Goal: Task Accomplishment & Management: Use online tool/utility

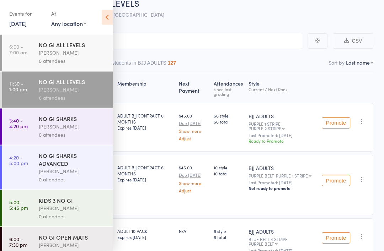
click at [52, 131] on div "[PERSON_NAME]" at bounding box center [73, 127] width 68 height 8
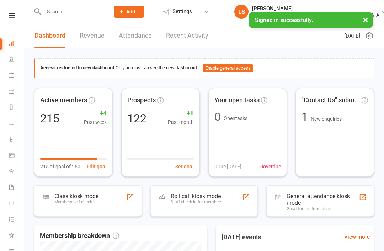
click at [215, 200] on div "Staff check-in for members" at bounding box center [197, 202] width 52 height 5
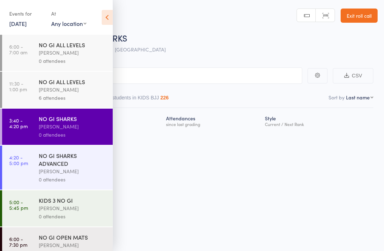
click at [104, 14] on icon at bounding box center [107, 17] width 11 height 15
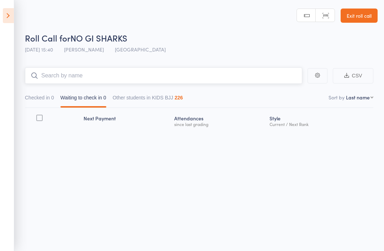
click at [61, 80] on input "search" at bounding box center [163, 76] width 277 height 16
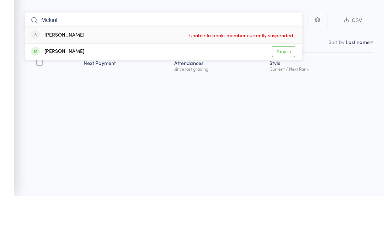
type input "Mckinl"
click at [282, 102] on link "Drop in" at bounding box center [283, 107] width 23 height 11
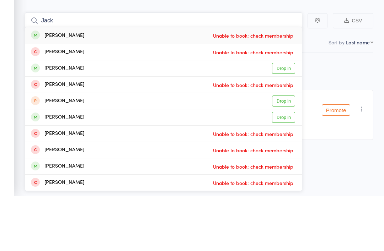
type input "Jack"
click at [75, 115] on div "jack ritorto Drop in" at bounding box center [163, 123] width 276 height 16
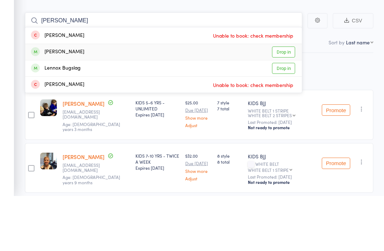
type input "Lennox"
click at [70, 103] on div "Lennox Talanoa" at bounding box center [57, 107] width 53 height 8
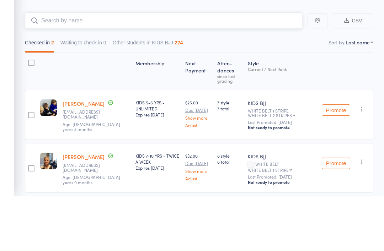
scroll to position [17, 0]
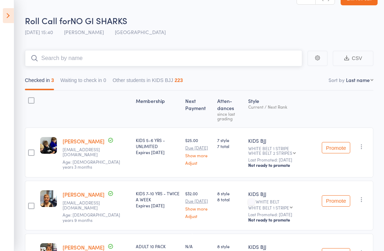
click at [72, 55] on input "search" at bounding box center [163, 58] width 277 height 16
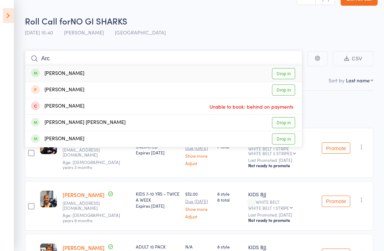
scroll to position [17, 0]
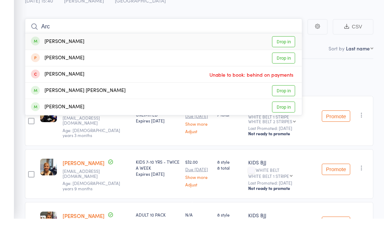
type input "Arc"
click at [69, 135] on div "Archie Majlinger" at bounding box center [57, 139] width 53 height 8
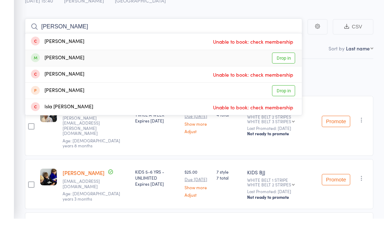
type input "Leo"
click at [102, 82] on div "Leonardo Ruby Drop in" at bounding box center [163, 90] width 276 height 16
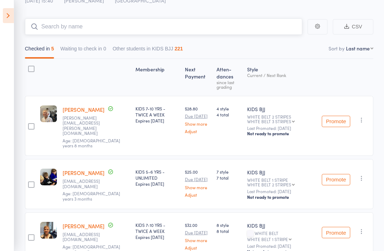
click at [226, 32] on input "search" at bounding box center [163, 26] width 277 height 16
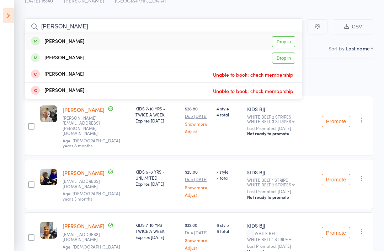
type input "Jude"
click at [287, 38] on link "Drop in" at bounding box center [283, 41] width 23 height 11
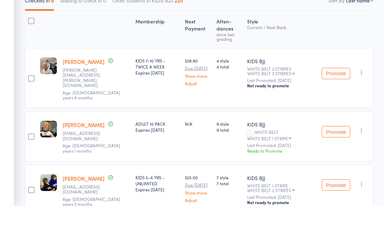
scroll to position [12, 0]
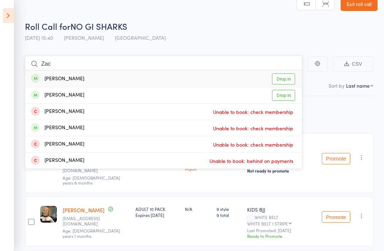
type input "Zac"
click at [281, 96] on link "Drop in" at bounding box center [283, 95] width 23 height 11
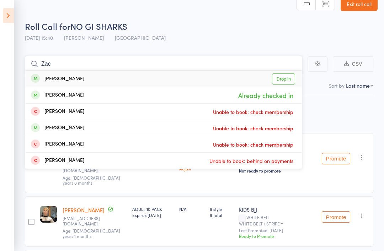
type input "Zac"
click at [290, 80] on link "Drop in" at bounding box center [283, 79] width 23 height 11
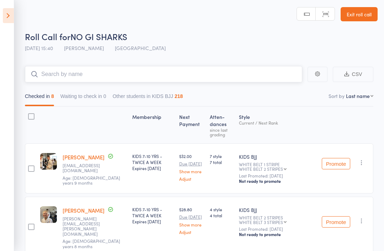
scroll to position [0, 0]
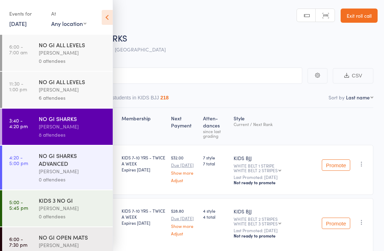
click at [239, 72] on input "search" at bounding box center [156, 76] width 291 height 16
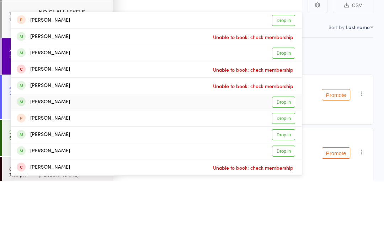
type input "Luca"
click at [284, 167] on link "Drop in" at bounding box center [283, 172] width 23 height 11
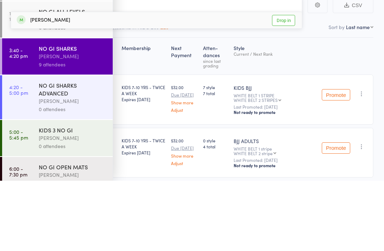
type input "Thomas"
click at [284, 85] on link "Drop in" at bounding box center [283, 90] width 23 height 11
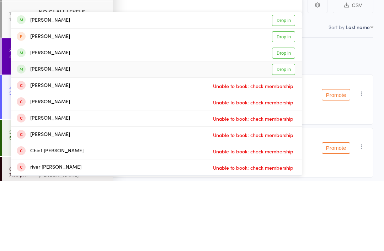
type input "Kai"
click at [32, 136] on div "Kai Dattein" at bounding box center [43, 140] width 53 height 8
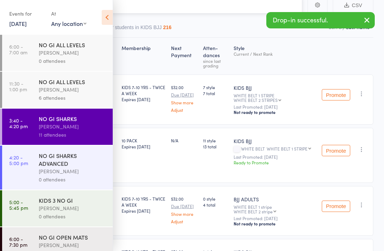
click at [178, 1] on input "search" at bounding box center [156, 5] width 291 height 16
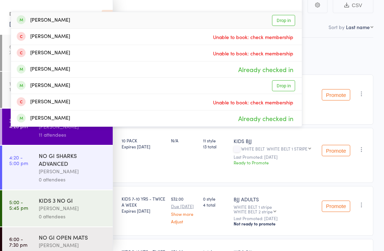
type input "Maj"
click at [286, 87] on link "Drop in" at bounding box center [283, 85] width 23 height 11
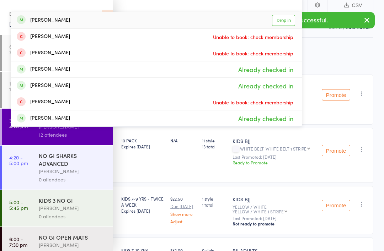
type input "Maj"
click at [288, 19] on link "Drop in" at bounding box center [283, 20] width 23 height 11
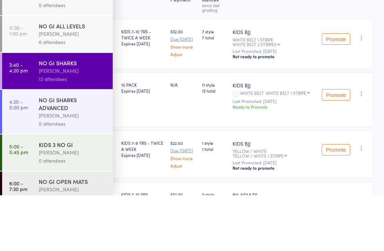
click at [25, 155] on time "4:20 - 5:00 pm" at bounding box center [18, 160] width 19 height 11
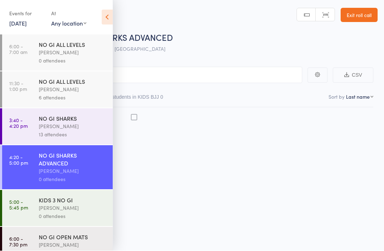
scroll to position [5, 0]
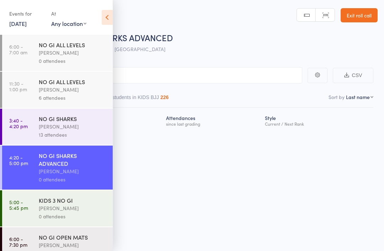
click at [21, 45] on time "6:00 - 7:00 am" at bounding box center [18, 49] width 18 height 11
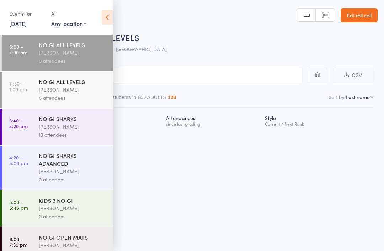
click at [23, 170] on link "4:20 - 5:00 pm NO GI SHARKS ADVANCED Philipe Glazer 0 attendees" at bounding box center [57, 168] width 110 height 44
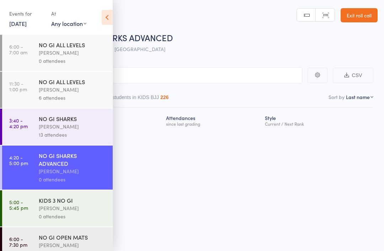
click at [102, 12] on icon at bounding box center [107, 17] width 11 height 15
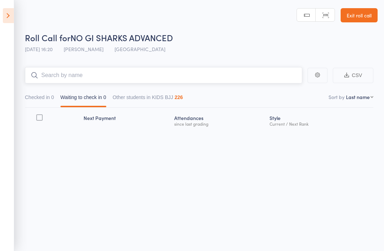
click at [47, 69] on input "search" at bounding box center [163, 75] width 277 height 16
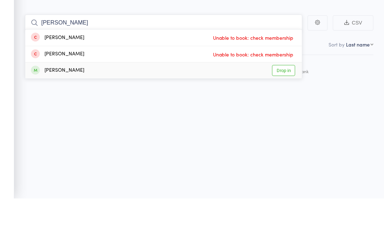
type input "Louis"
click at [38, 118] on span at bounding box center [35, 122] width 9 height 9
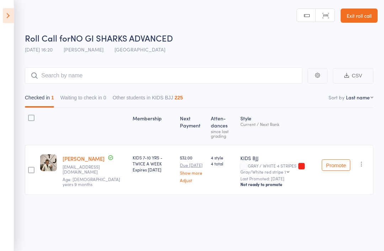
click at [8, 18] on icon at bounding box center [8, 15] width 11 height 15
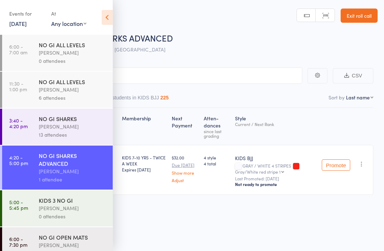
click at [41, 94] on div "Philipe Glazer" at bounding box center [73, 90] width 68 height 8
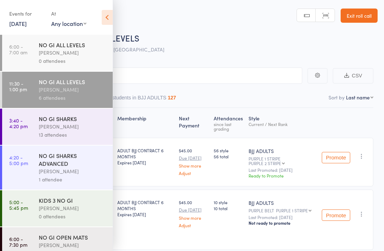
click at [104, 16] on icon at bounding box center [107, 17] width 11 height 15
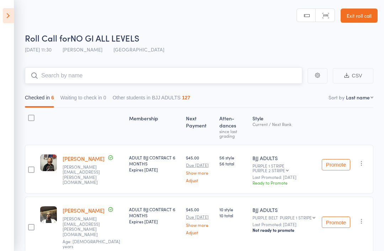
click at [49, 77] on input "search" at bounding box center [163, 76] width 277 height 16
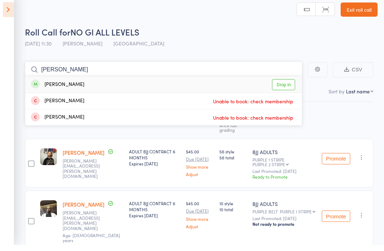
type input "Beth"
click at [290, 85] on link "Drop in" at bounding box center [283, 90] width 23 height 11
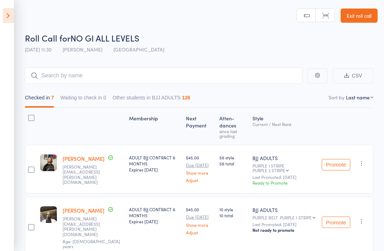
click at [7, 17] on icon at bounding box center [8, 15] width 11 height 15
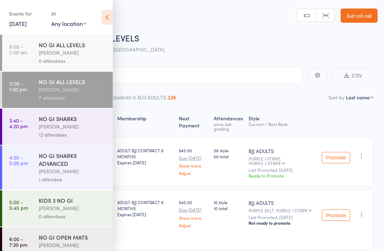
click at [39, 128] on div "Philipe Glazer" at bounding box center [73, 127] width 68 height 8
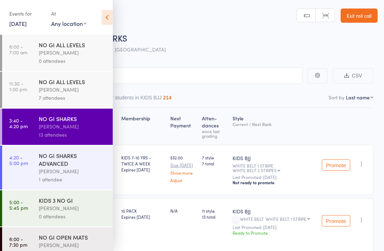
click at [109, 18] on icon at bounding box center [107, 17] width 11 height 15
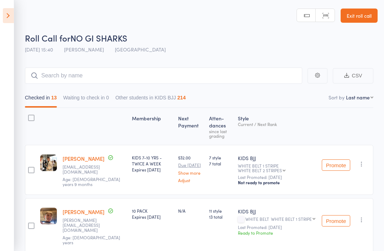
click at [4, 17] on icon at bounding box center [8, 15] width 11 height 15
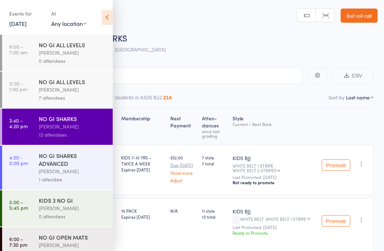
click at [58, 88] on div "Philipe Glazer" at bounding box center [73, 90] width 68 height 8
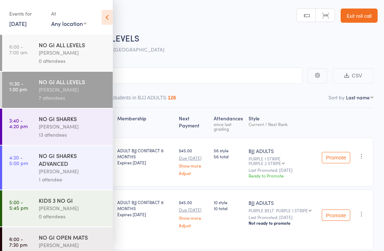
click at [71, 130] on div "Philipe Glazer" at bounding box center [73, 127] width 68 height 8
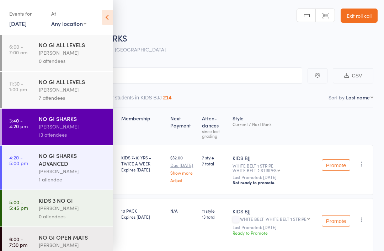
click at [108, 15] on icon at bounding box center [107, 17] width 11 height 15
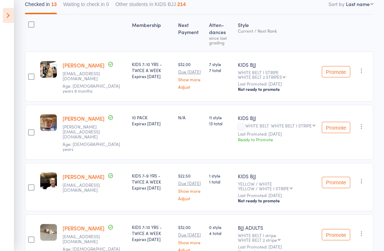
scroll to position [101, 0]
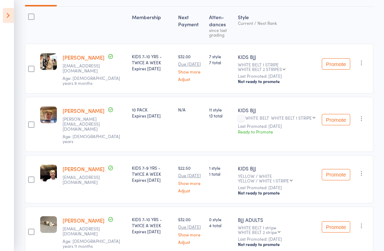
click at [8, 10] on icon at bounding box center [8, 15] width 11 height 15
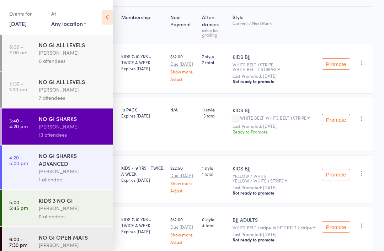
scroll to position [101, 0]
click at [63, 167] on div "NO GI SHARKS ADVANCED" at bounding box center [73, 160] width 68 height 16
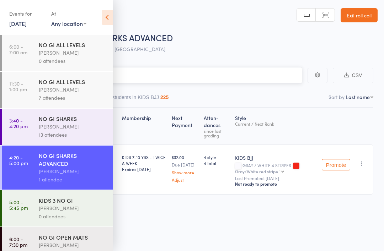
scroll to position [5, 0]
click at [106, 10] on icon at bounding box center [107, 17] width 11 height 15
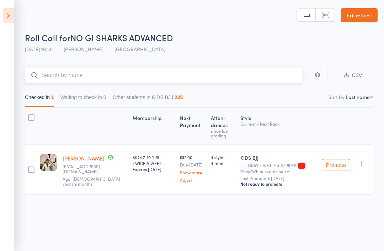
click at [198, 72] on input "search" at bounding box center [163, 75] width 277 height 16
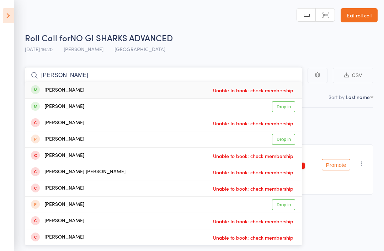
type input "Marc"
click at [286, 101] on link "Drop in" at bounding box center [283, 106] width 23 height 11
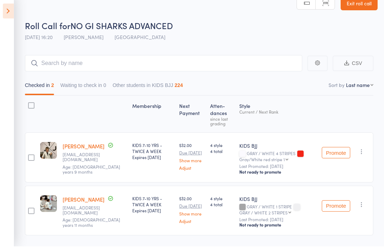
scroll to position [7, 0]
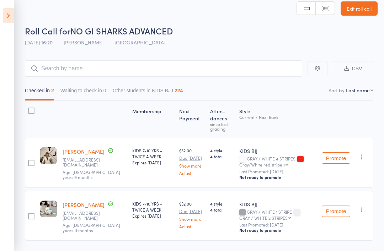
click at [12, 12] on icon at bounding box center [8, 15] width 11 height 15
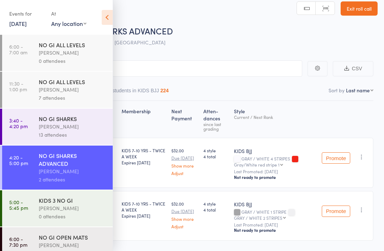
click at [74, 130] on div "Philipe Glazer" at bounding box center [73, 127] width 68 height 8
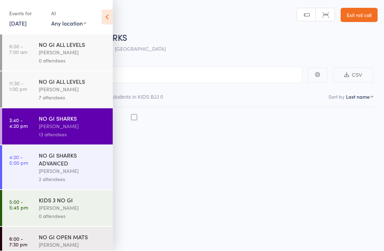
scroll to position [5, 0]
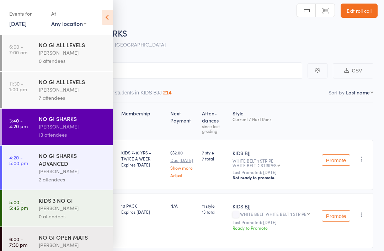
click at [104, 17] on icon at bounding box center [107, 17] width 11 height 15
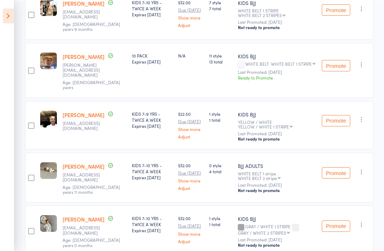
click at [363, 115] on icon "button" at bounding box center [361, 118] width 7 height 7
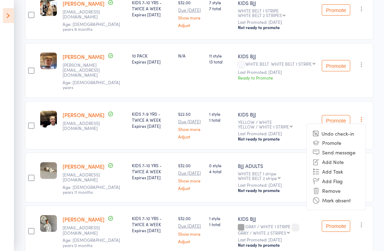
click at [331, 186] on li "Remove" at bounding box center [336, 191] width 59 height 10
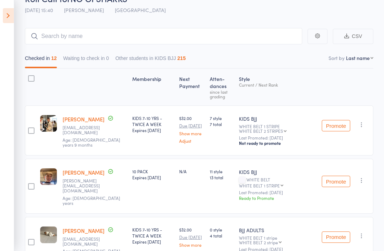
scroll to position [39, 0]
click at [86, 37] on input "search" at bounding box center [163, 36] width 277 height 16
click at [12, 21] on icon at bounding box center [8, 15] width 11 height 15
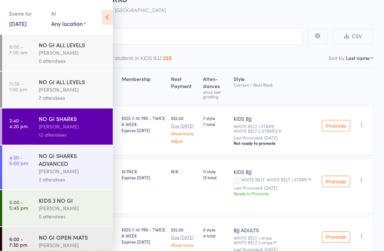
click at [79, 179] on div "2 attendees" at bounding box center [73, 180] width 68 height 8
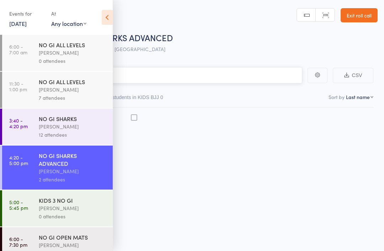
scroll to position [5, 0]
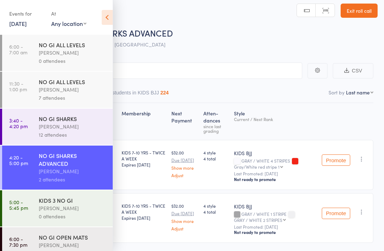
click at [112, 10] on icon at bounding box center [107, 17] width 11 height 15
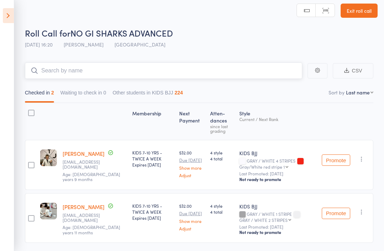
click at [79, 71] on input "search" at bounding box center [163, 71] width 277 height 16
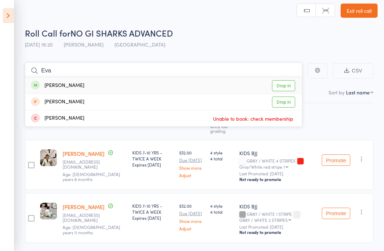
type input "Eva"
click at [281, 90] on link "Drop in" at bounding box center [283, 85] width 23 height 11
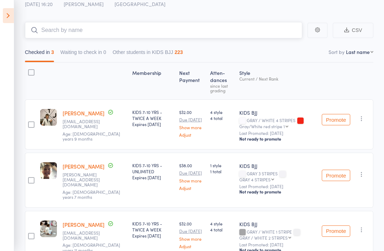
scroll to position [42, 0]
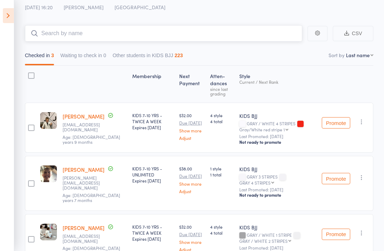
click at [118, 35] on input "search" at bounding box center [163, 33] width 277 height 16
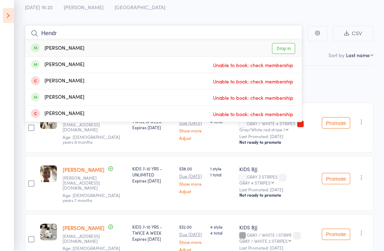
type input "Hendr"
click at [286, 51] on link "Drop in" at bounding box center [283, 48] width 23 height 11
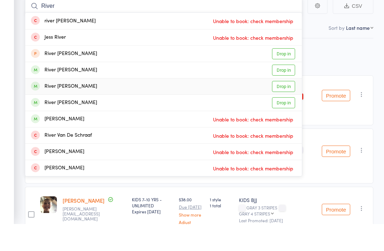
type input "River"
click at [284, 108] on link "Drop in" at bounding box center [283, 113] width 23 height 11
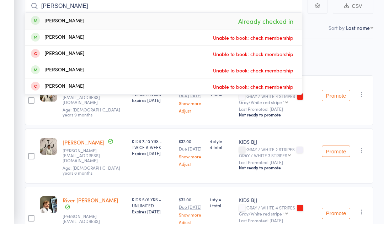
click at [354, 70] on div "Membership Next Payment Atten­dances since last grading Style Current / Next Ra…" at bounding box center [199, 228] width 348 height 325
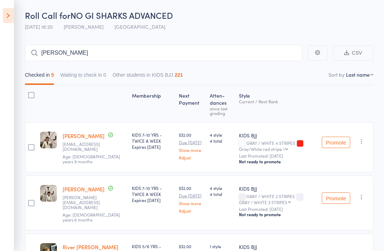
scroll to position [22, 0]
click at [77, 60] on input "Hendrix" at bounding box center [163, 53] width 277 height 16
type input "H"
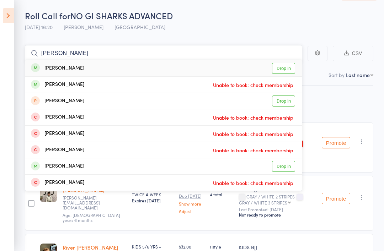
type input "Matthew"
click at [193, 69] on div "Matthew Taylor Drop in" at bounding box center [163, 68] width 276 height 16
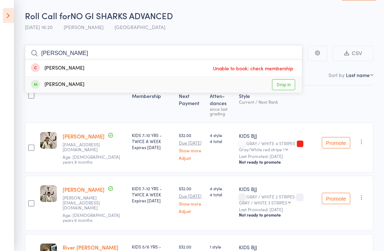
type input "Tyler"
click at [111, 88] on div "Tyler Fountain Drop in" at bounding box center [163, 85] width 276 height 16
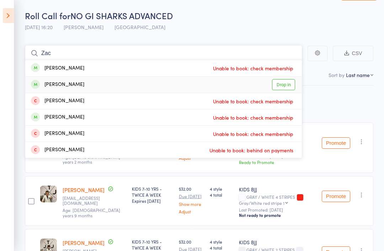
type input "Zac"
click at [34, 87] on span at bounding box center [35, 84] width 9 height 9
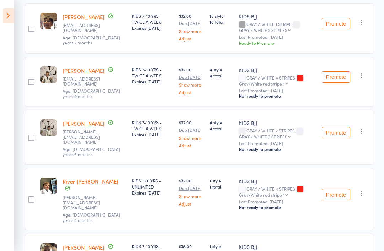
scroll to position [23, 0]
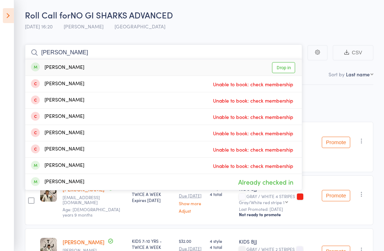
type input "Mathias"
click at [75, 70] on div "Mathias Souto" at bounding box center [57, 68] width 53 height 8
type input "Mathias"
click at [91, 68] on div "Mathias Souto Already checked in" at bounding box center [163, 67] width 276 height 16
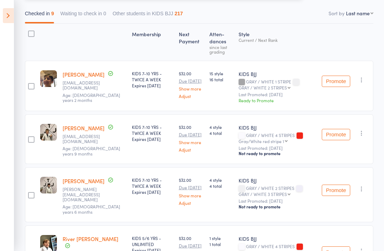
scroll to position [0, 0]
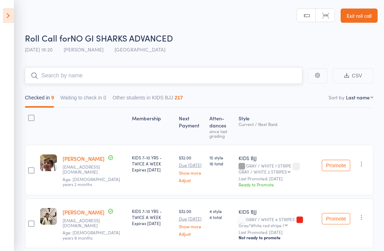
click at [43, 73] on input "search" at bounding box center [163, 76] width 277 height 16
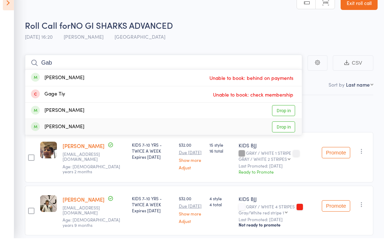
type input "Gab"
click at [82, 132] on div "Gabriel Schmitz Drop in" at bounding box center [163, 140] width 276 height 16
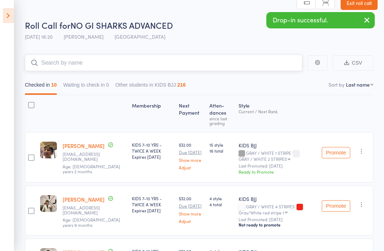
click at [133, 69] on input "search" at bounding box center [163, 63] width 277 height 16
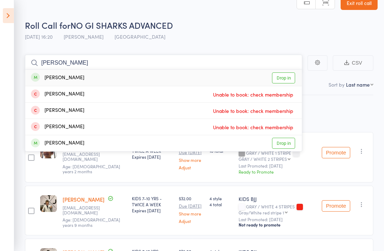
type input "Tyson"
click at [291, 82] on link "Drop in" at bounding box center [283, 77] width 23 height 11
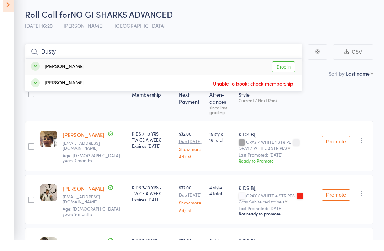
type input "Dusty"
click at [115, 70] on div "Dusty Peach Drop in" at bounding box center [163, 78] width 276 height 16
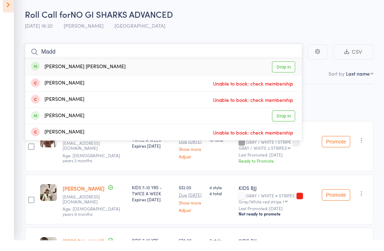
type input "Madd"
click at [95, 70] on div "Maddox Smith Drop in" at bounding box center [163, 78] width 276 height 16
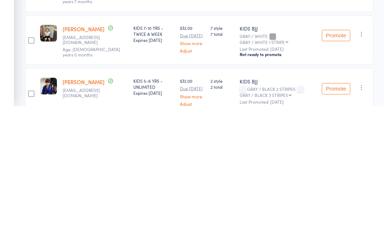
scroll to position [322, 0]
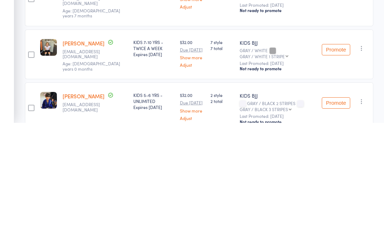
click at [52, 167] on img at bounding box center [48, 175] width 17 height 17
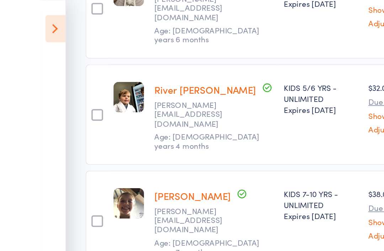
scroll to position [328, 0]
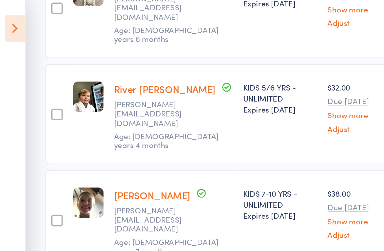
click at [47, 103] on img at bounding box center [48, 111] width 17 height 17
click at [0, 0] on div "edit" at bounding box center [0, 0] width 0 height 0
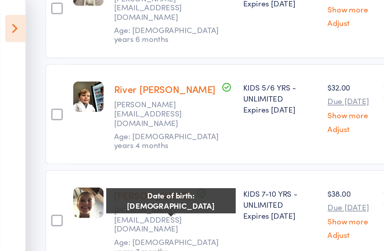
click at [82, 130] on span "Age: 10 years 7 months" at bounding box center [92, 135] width 58 height 11
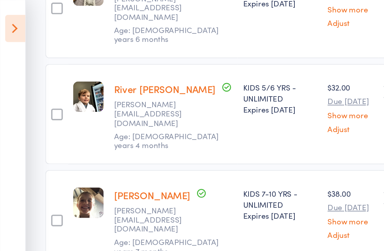
click at [134, 106] on div "KIDS 7-10 YRS - UNLIMITED Expires Jul 25, 2027" at bounding box center [153, 112] width 41 height 18
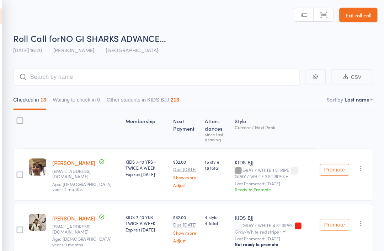
scroll to position [0, 0]
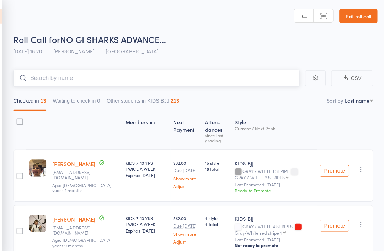
click at [59, 74] on input "search" at bounding box center [163, 76] width 277 height 16
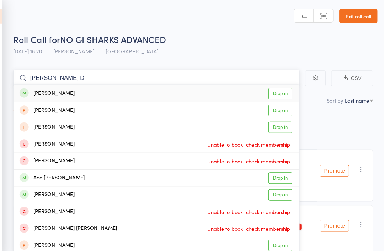
type input "Macey Di"
click at [272, 87] on link "Drop in" at bounding box center [283, 90] width 23 height 11
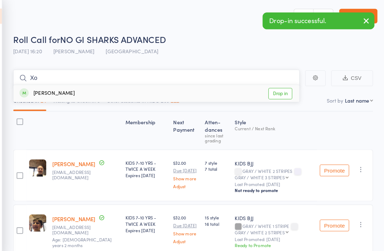
type input "X"
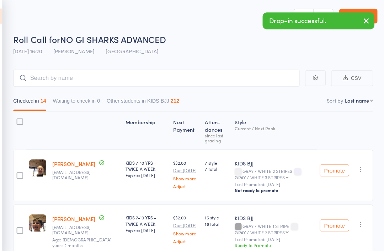
click at [54, 88] on div "Checked in 14 Waiting to check in 0 Other students in KIDS BJJ 212" at bounding box center [199, 96] width 348 height 24
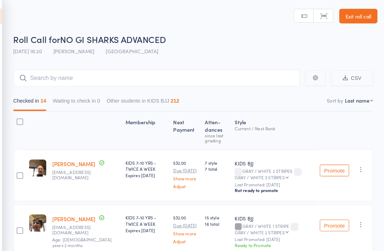
click at [60, 166] on div "Macey Dixon kaybe2009@live.com.au" at bounding box center [95, 170] width 71 height 50
click at [125, 76] on input "search" at bounding box center [163, 76] width 277 height 16
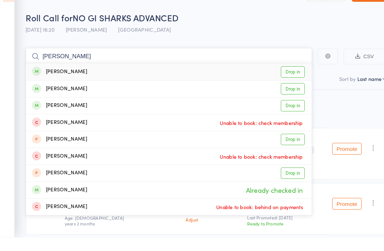
type input "Charlie schmid"
click at [94, 82] on div "Charlie Schmid Drop in" at bounding box center [163, 90] width 276 height 16
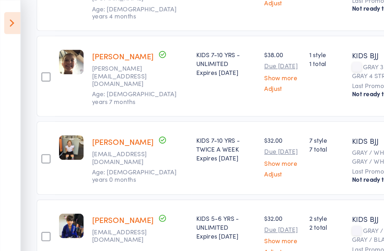
scroll to position [449, 0]
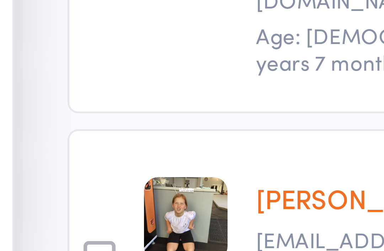
click at [43, 84] on div "edit" at bounding box center [48, 109] width 22 height 50
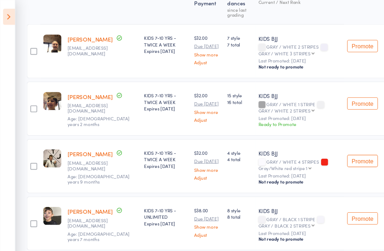
scroll to position [0, 0]
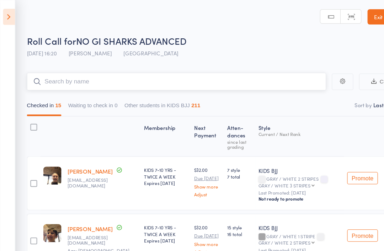
click at [97, 73] on input "search" at bounding box center [163, 76] width 277 height 16
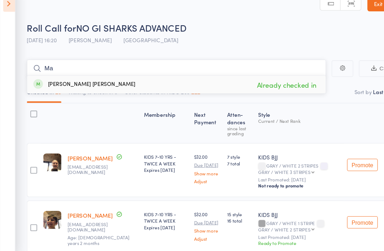
type input "M"
type input "F"
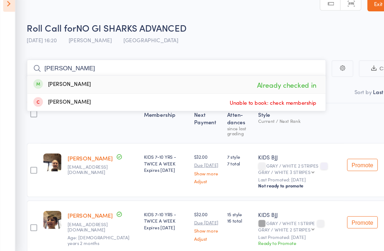
type input "T"
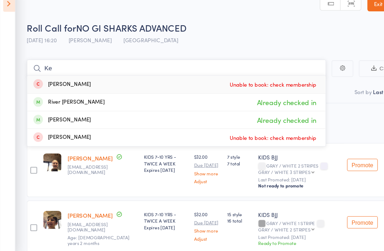
type input "K"
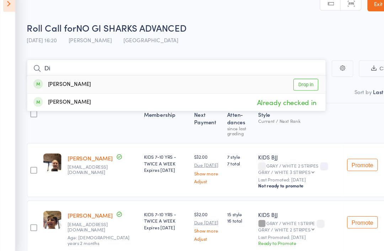
type input "D"
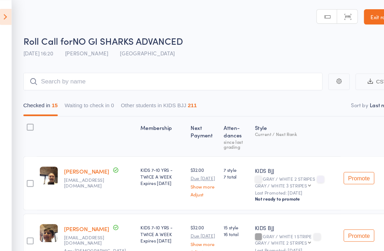
click at [161, 80] on input "search" at bounding box center [163, 76] width 277 height 16
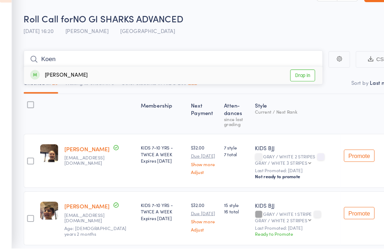
type input "Koen"
click at [284, 85] on link "Drop in" at bounding box center [283, 90] width 23 height 11
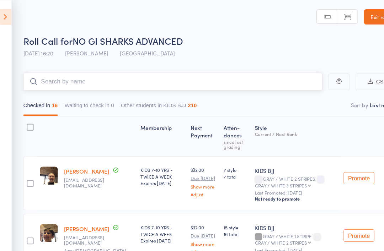
click at [283, 75] on input "search" at bounding box center [163, 76] width 277 height 16
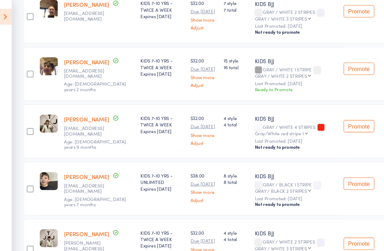
scroll to position [136, 0]
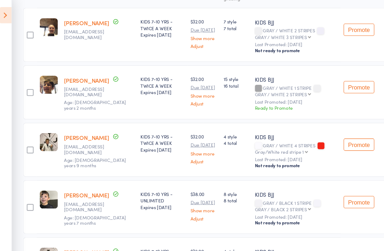
click at [9, 10] on icon at bounding box center [8, 15] width 11 height 15
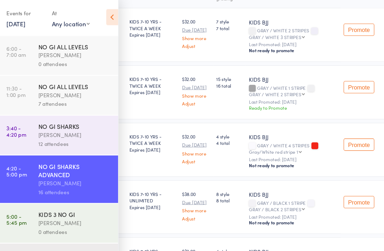
click at [21, 129] on time "3:40 - 4:20 pm" at bounding box center [18, 123] width 18 height 11
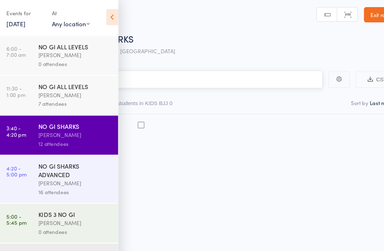
scroll to position [5, 0]
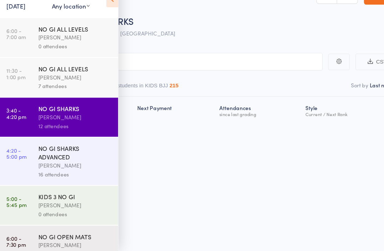
click at [39, 128] on div "NO GI SHARKS Philipe Glazer 12 attendees" at bounding box center [76, 127] width 74 height 36
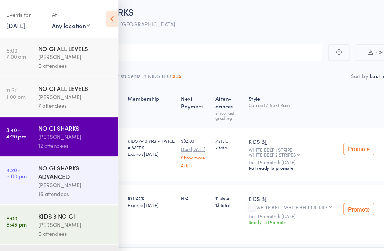
click at [102, 11] on icon at bounding box center [107, 17] width 11 height 15
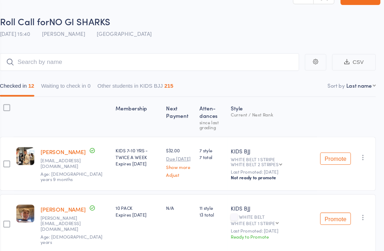
scroll to position [0, 0]
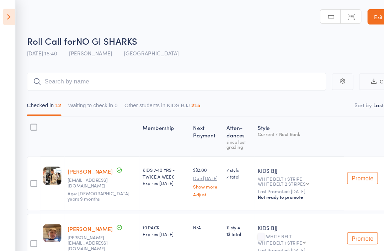
click at [10, 16] on icon at bounding box center [8, 15] width 11 height 15
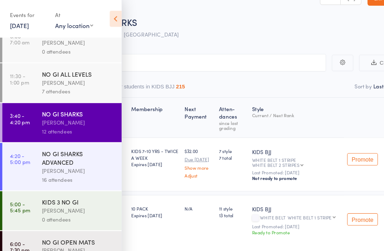
scroll to position [16, 0]
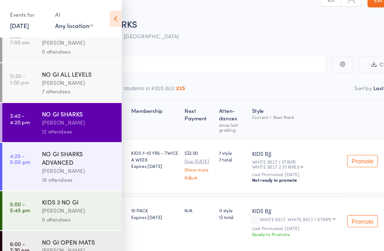
click at [22, 201] on link "5:00 - 5:45 pm KIDS 3 NO GI Philipe Glazer 0 attendees" at bounding box center [57, 195] width 110 height 36
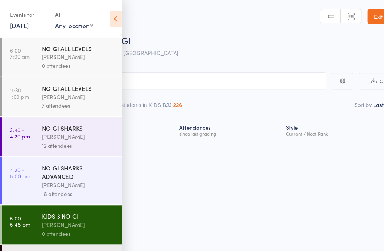
click at [107, 24] on icon at bounding box center [107, 17] width 11 height 15
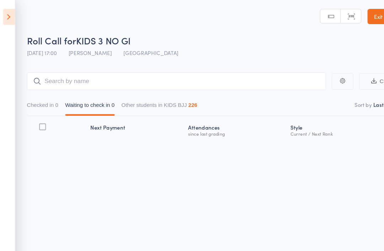
click at [5, 18] on icon at bounding box center [8, 15] width 11 height 15
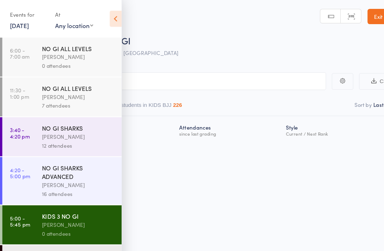
click at [12, 242] on time "6:00 - 7:30 pm" at bounding box center [18, 241] width 18 height 11
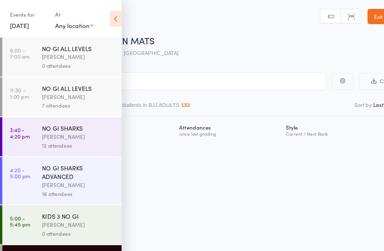
click at [14, 175] on link "4:20 - 5:00 pm NO GI SHARKS ADVANCED Philipe Glazer 16 attendees" at bounding box center [57, 168] width 110 height 44
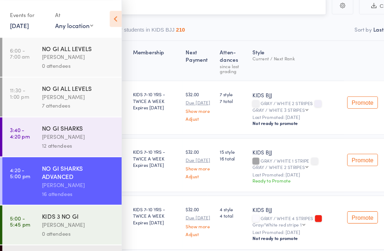
scroll to position [71, 0]
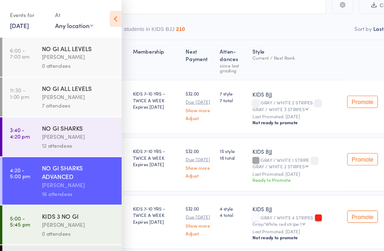
click at [110, 17] on icon at bounding box center [107, 17] width 11 height 15
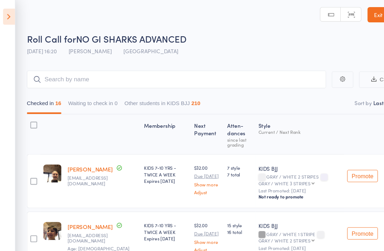
scroll to position [0, 0]
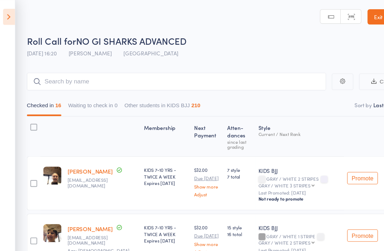
click at [3, 12] on icon at bounding box center [8, 15] width 11 height 15
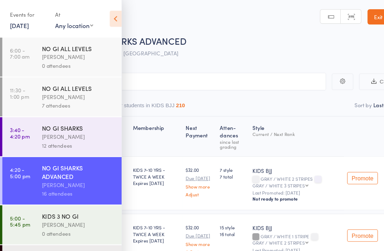
click at [16, 207] on time "5:00 - 5:45 pm" at bounding box center [18, 204] width 19 height 11
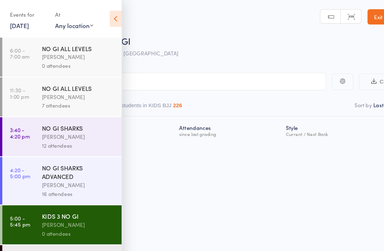
click at [103, 18] on icon at bounding box center [107, 17] width 11 height 15
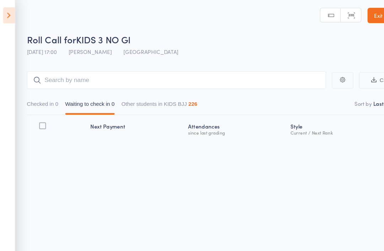
click at [10, 21] on icon at bounding box center [8, 15] width 11 height 15
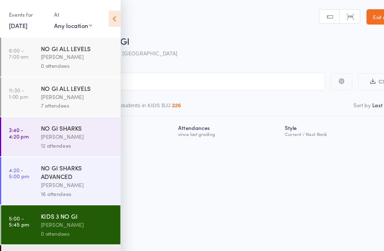
click at [102, 19] on icon at bounding box center [107, 17] width 11 height 15
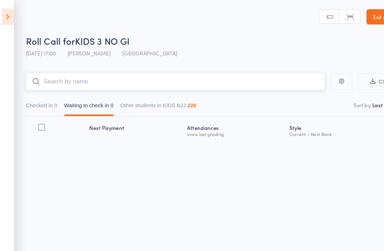
click at [130, 84] on input "search" at bounding box center [163, 76] width 277 height 16
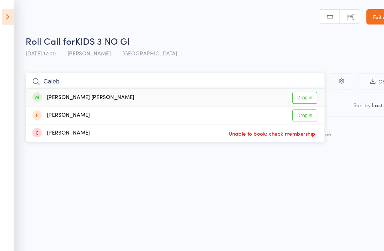
type input "Caleb"
click at [285, 89] on link "Drop in" at bounding box center [283, 90] width 23 height 11
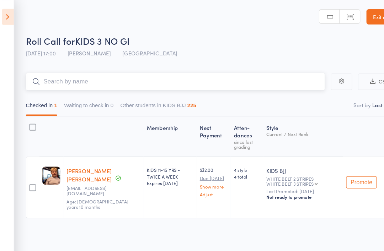
click at [164, 79] on input "search" at bounding box center [163, 76] width 277 height 16
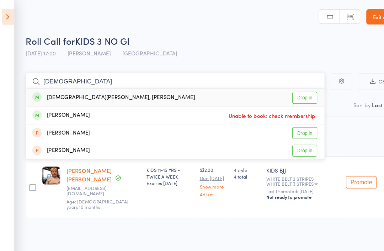
type input "Christian"
click at [288, 92] on link "Drop in" at bounding box center [283, 90] width 23 height 11
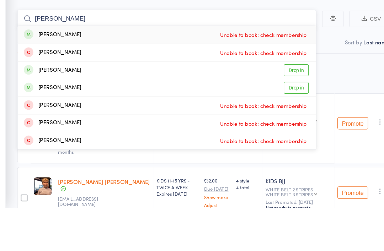
type input "Sonny"
click at [272, 134] on link "Drop in" at bounding box center [283, 139] width 23 height 11
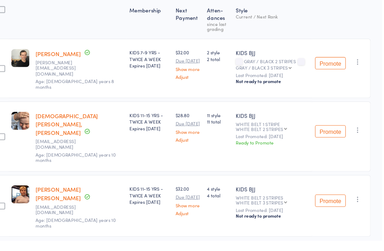
scroll to position [81, 0]
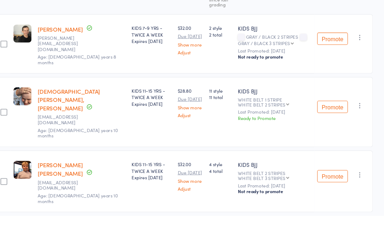
click at [25, 27] on div "Membership Next Payment Atten­dances since last grading Style Current / Next Ra…" at bounding box center [199, 139] width 348 height 224
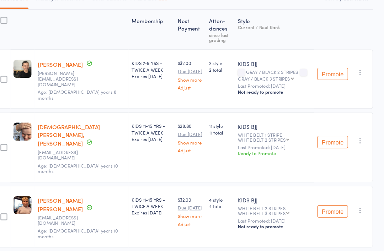
click at [40, 74] on img at bounding box center [48, 82] width 17 height 17
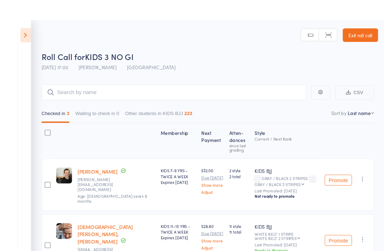
scroll to position [20, 0]
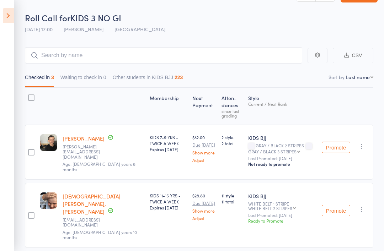
click at [58, 70] on div "Checked in 3 Waiting to check in 0 Other students in KIDS BJJ 223" at bounding box center [199, 76] width 348 height 24
click at [62, 58] on input "search" at bounding box center [163, 55] width 277 height 16
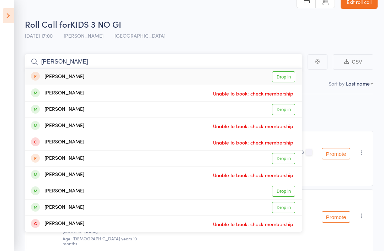
scroll to position [13, 0]
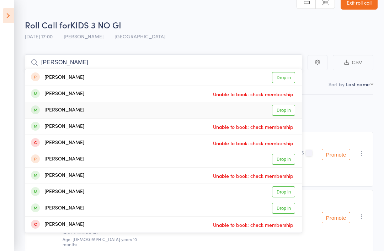
type input "Luca"
click at [279, 110] on link "Drop in" at bounding box center [283, 110] width 23 height 11
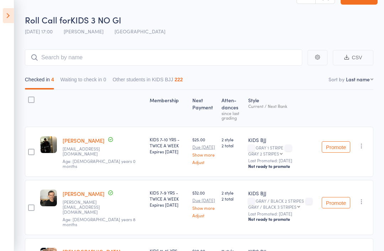
scroll to position [18, 0]
click at [159, 53] on input "search" at bounding box center [163, 58] width 277 height 16
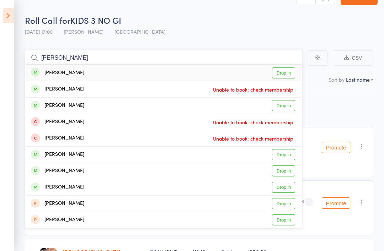
type input "Maxwell"
click at [55, 66] on div "maxwell Ruby Drop in" at bounding box center [163, 73] width 276 height 16
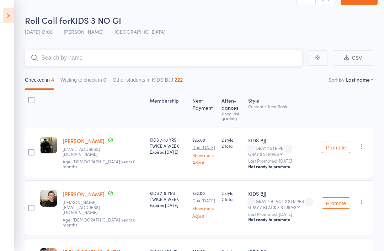
click at [59, 64] on input "search" at bounding box center [163, 58] width 277 height 16
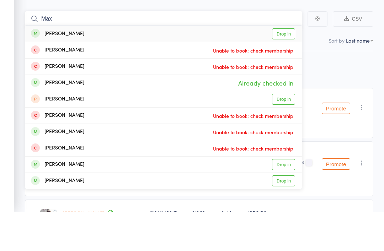
type input "Max"
click at [44, 69] on div "Max Dixon" at bounding box center [57, 73] width 53 height 8
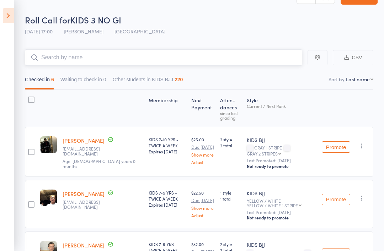
scroll to position [17, 0]
click at [76, 55] on input "search" at bounding box center [163, 58] width 277 height 16
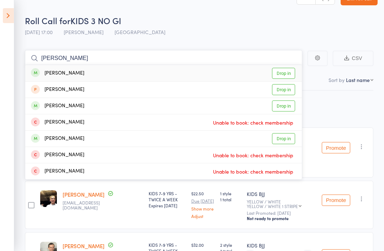
type input "Kai h"
click at [281, 72] on link "Drop in" at bounding box center [283, 73] width 23 height 11
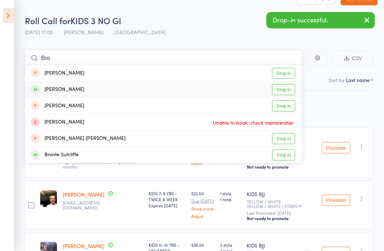
type input "Bro"
click at [281, 81] on li "brock Harvey Drop in" at bounding box center [163, 89] width 276 height 16
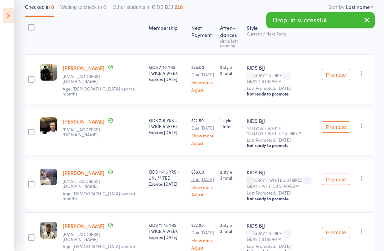
scroll to position [0, 0]
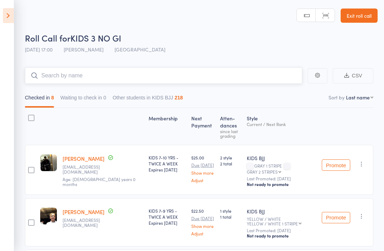
click at [228, 76] on input "search" at bounding box center [163, 76] width 277 height 16
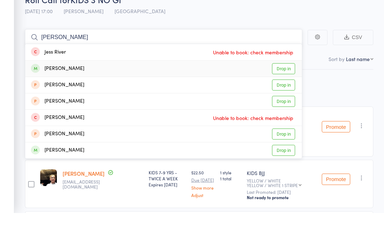
type input "Jess"
click at [287, 102] on link "Drop in" at bounding box center [283, 107] width 23 height 11
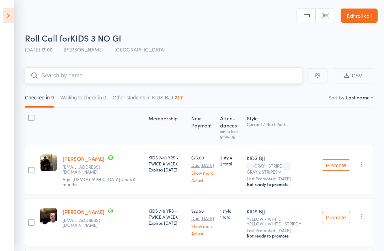
click at [207, 68] on input "search" at bounding box center [163, 76] width 277 height 16
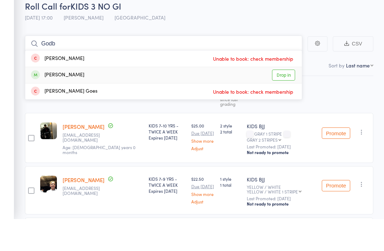
type input "Godb"
click at [288, 102] on link "Drop in" at bounding box center [283, 107] width 23 height 11
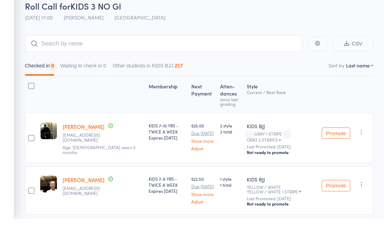
scroll to position [32, 0]
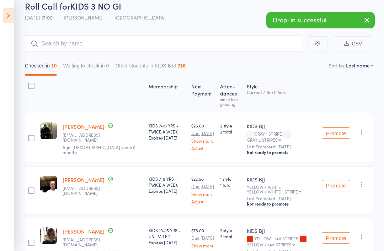
click at [1, 17] on aside "Events for 12 Sep, 2025 12 Sep, 2025 September 2025 Sun Mon Tue Wed Thu Fri Sat…" at bounding box center [7, 125] width 14 height 251
